Goal: Information Seeking & Learning: Learn about a topic

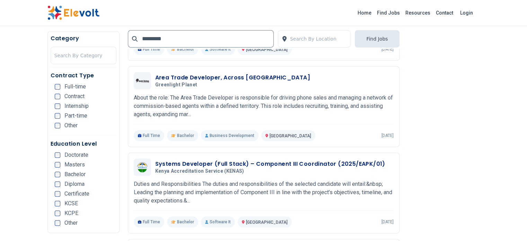
scroll to position [250, 0]
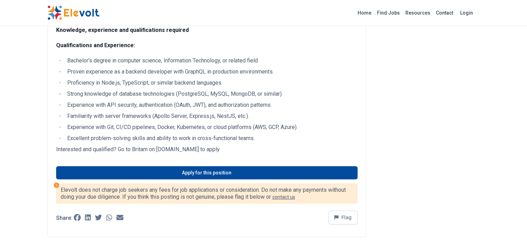
scroll to position [208, 0]
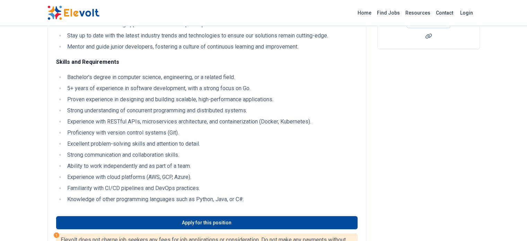
scroll to position [160, 0]
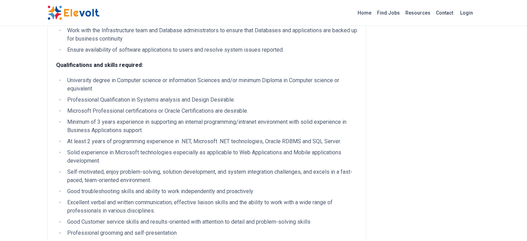
scroll to position [182, 0]
